Goal: Task Accomplishment & Management: Complete application form

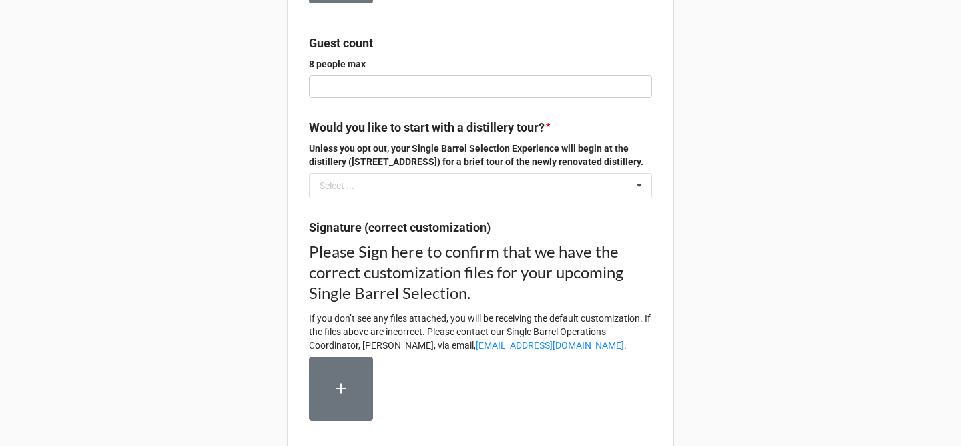
scroll to position [376, 0]
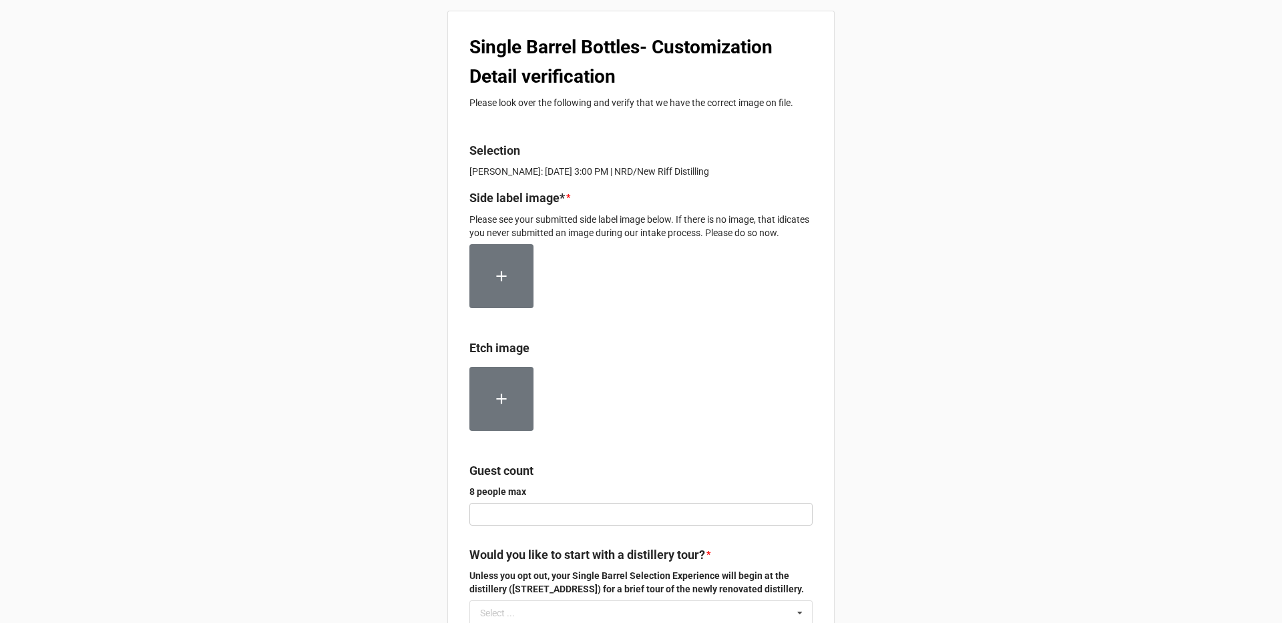
click at [1003, 409] on div "Single Barrel Bottles- Customization Detail verification Please look over the f…" at bounding box center [641, 480] width 1282 height 961
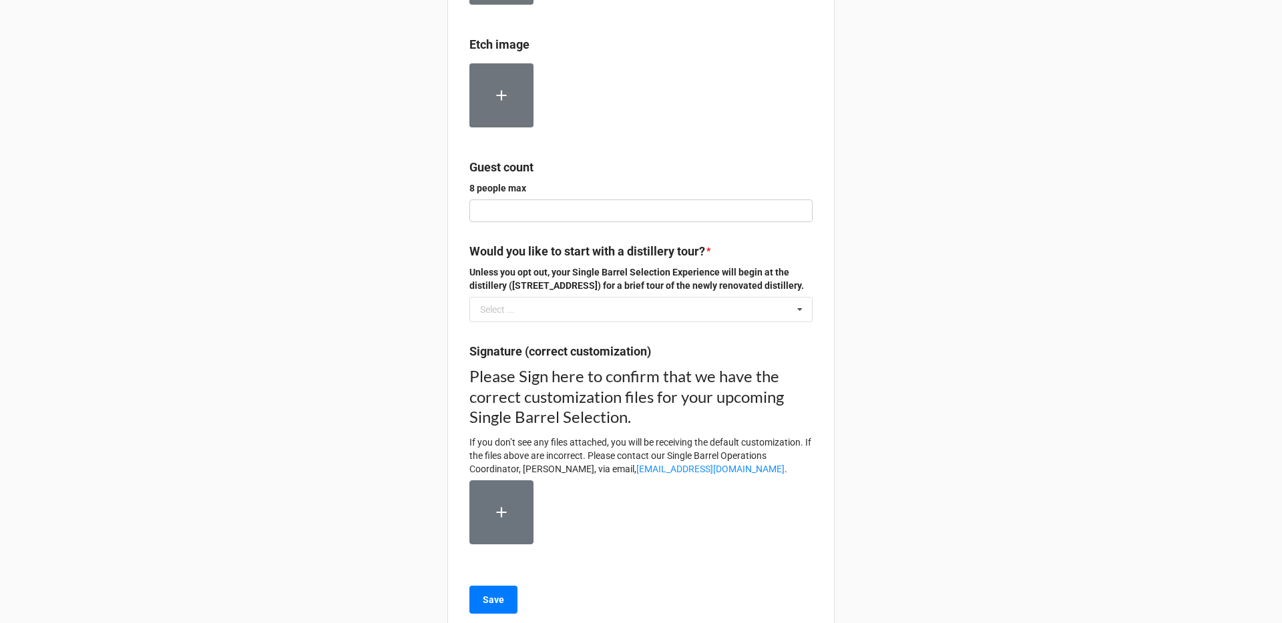
scroll to position [364, 0]
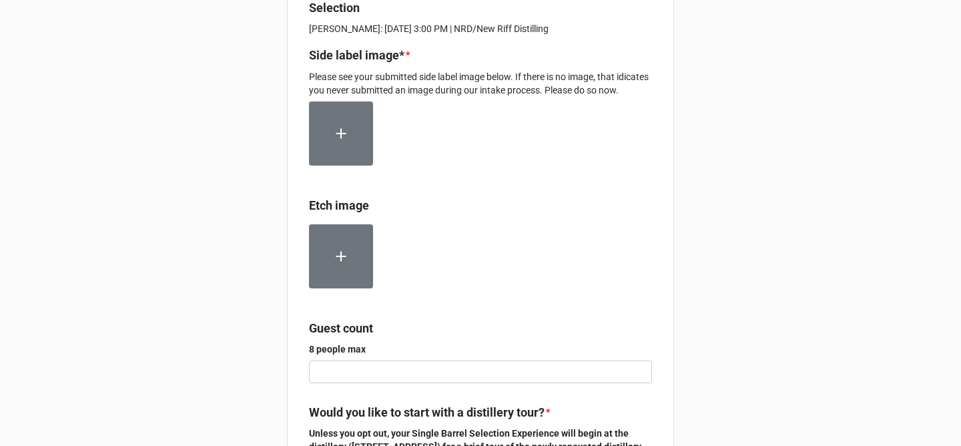
scroll to position [145, 0]
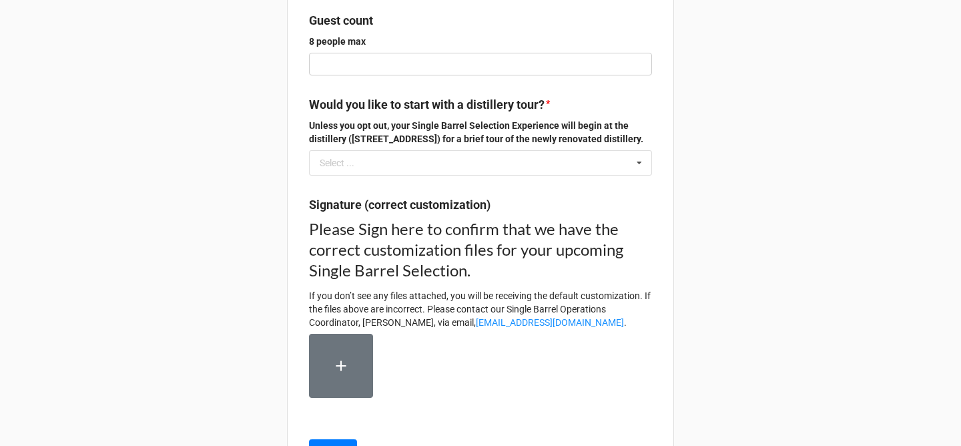
scroll to position [346, 0]
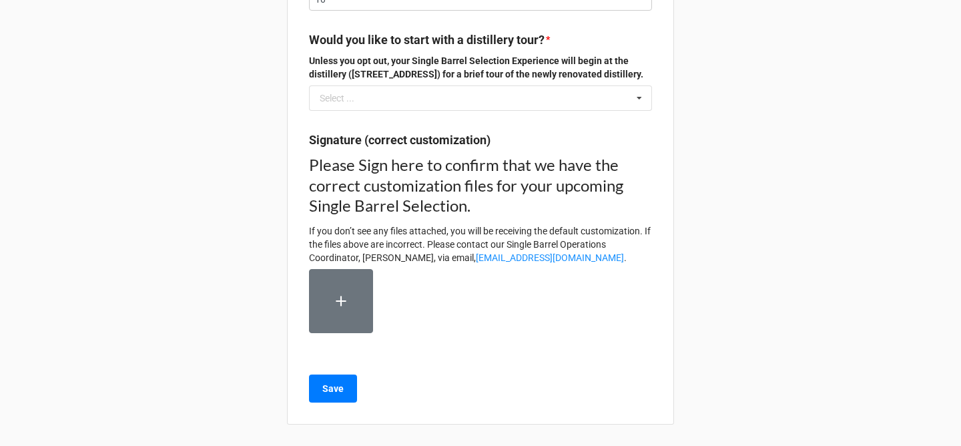
scroll to position [539, 0]
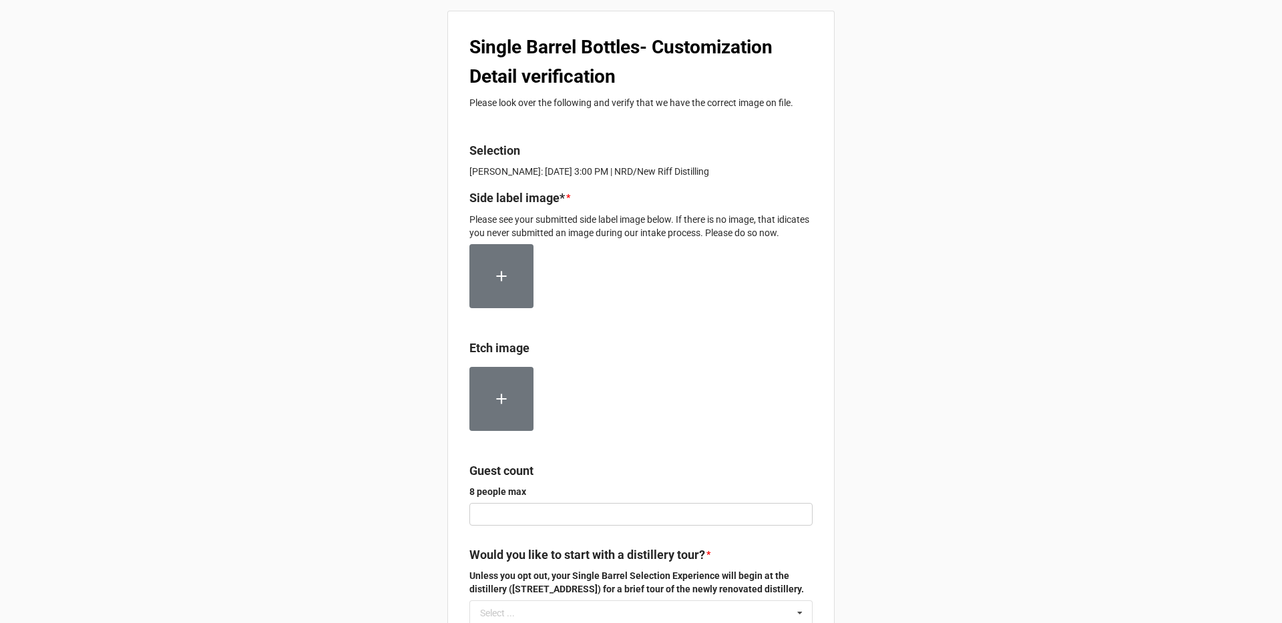
scroll to position [352, 0]
